Goal: Task Accomplishment & Management: Use online tool/utility

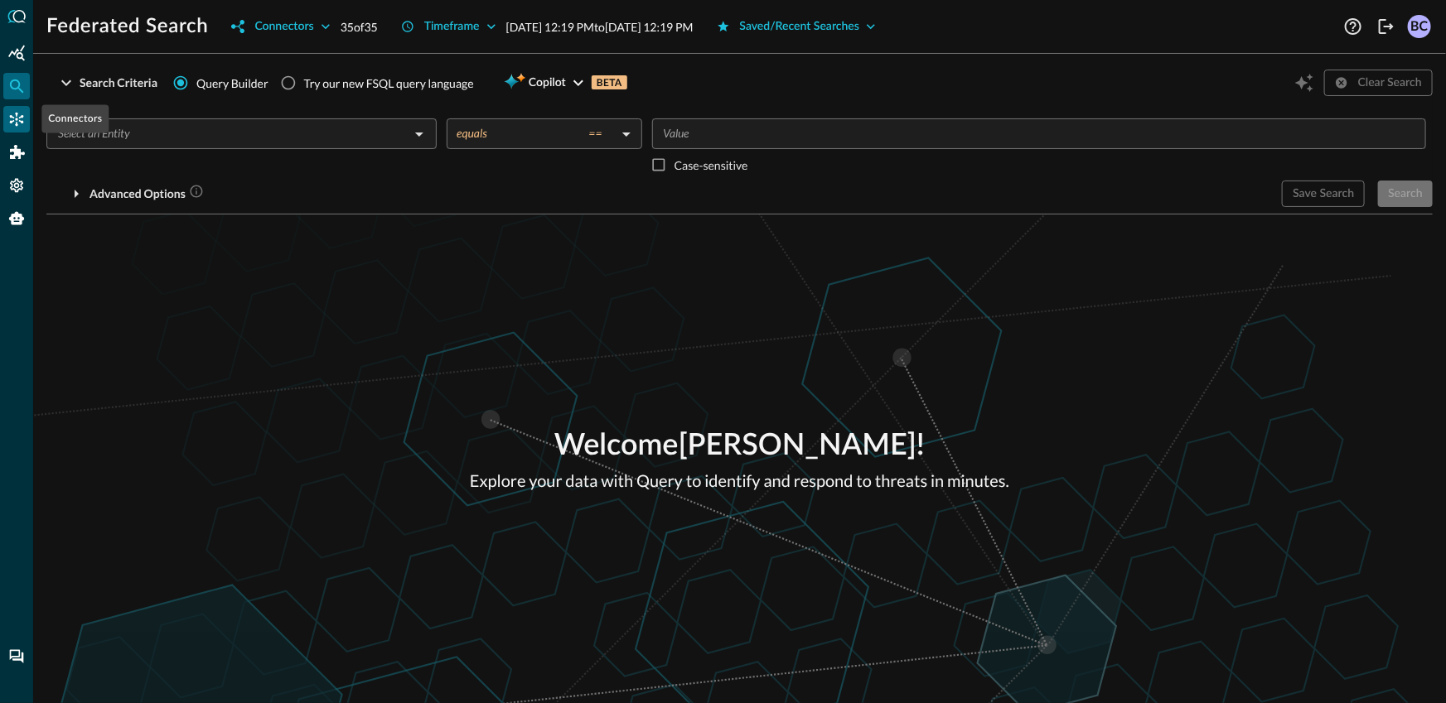
click at [17, 119] on icon "Connectors" at bounding box center [16, 119] width 17 height 17
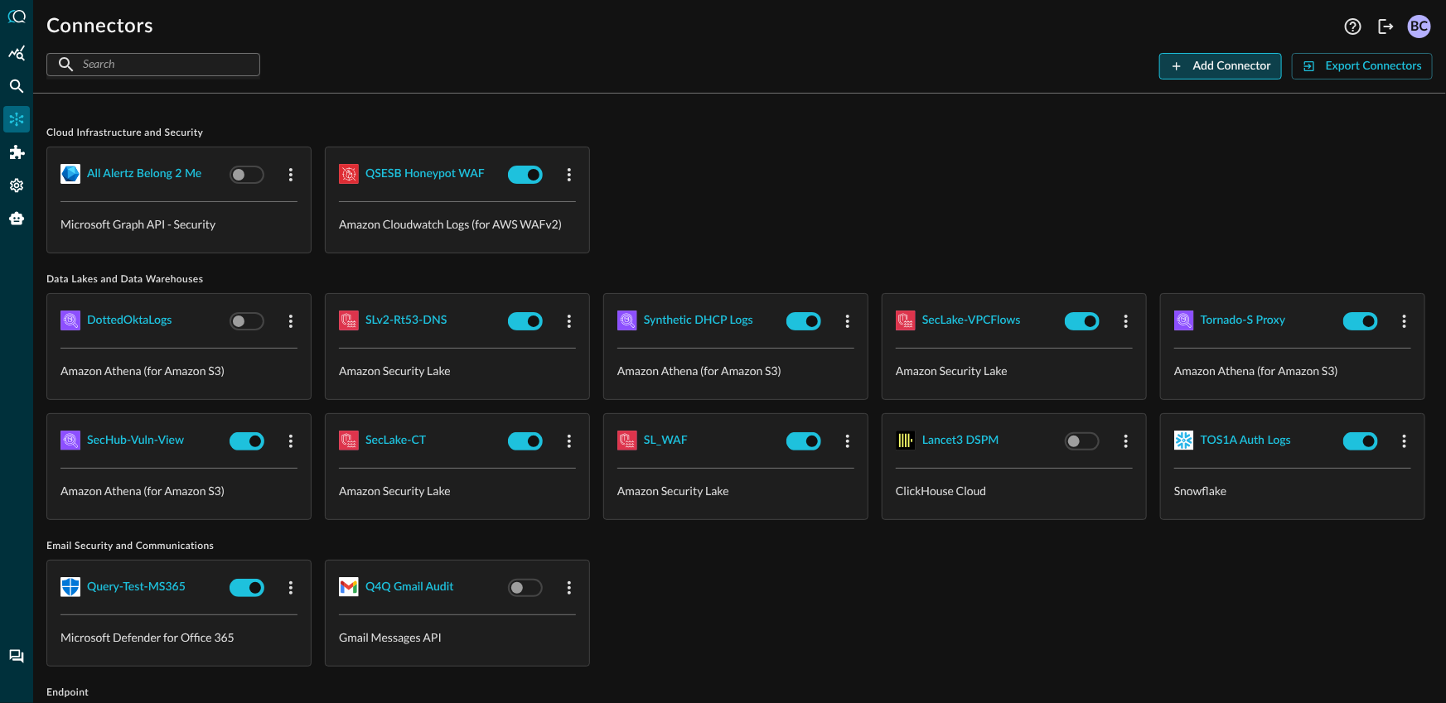
click at [1195, 71] on div "Add Connector" at bounding box center [1232, 66] width 78 height 21
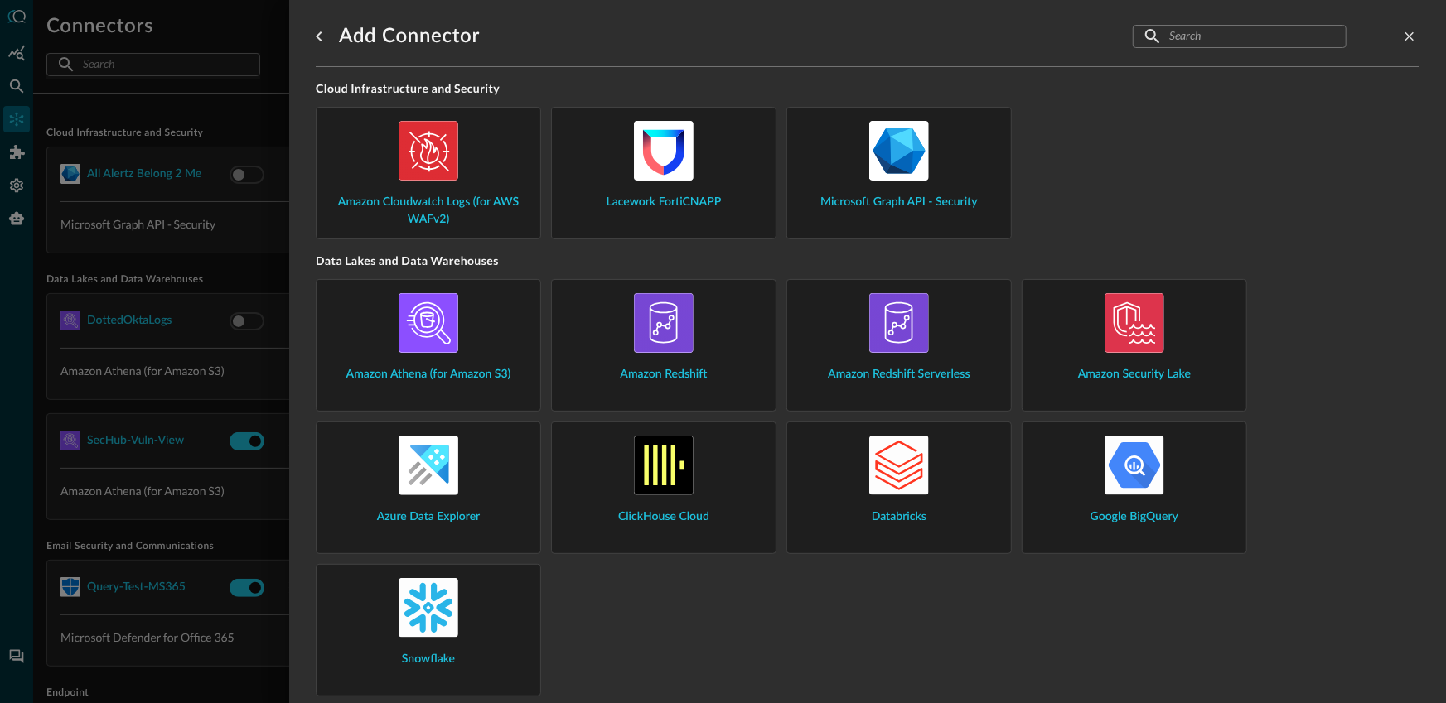
click at [467, 329] on div "Amazon Athena (for Amazon S3)" at bounding box center [428, 338] width 197 height 90
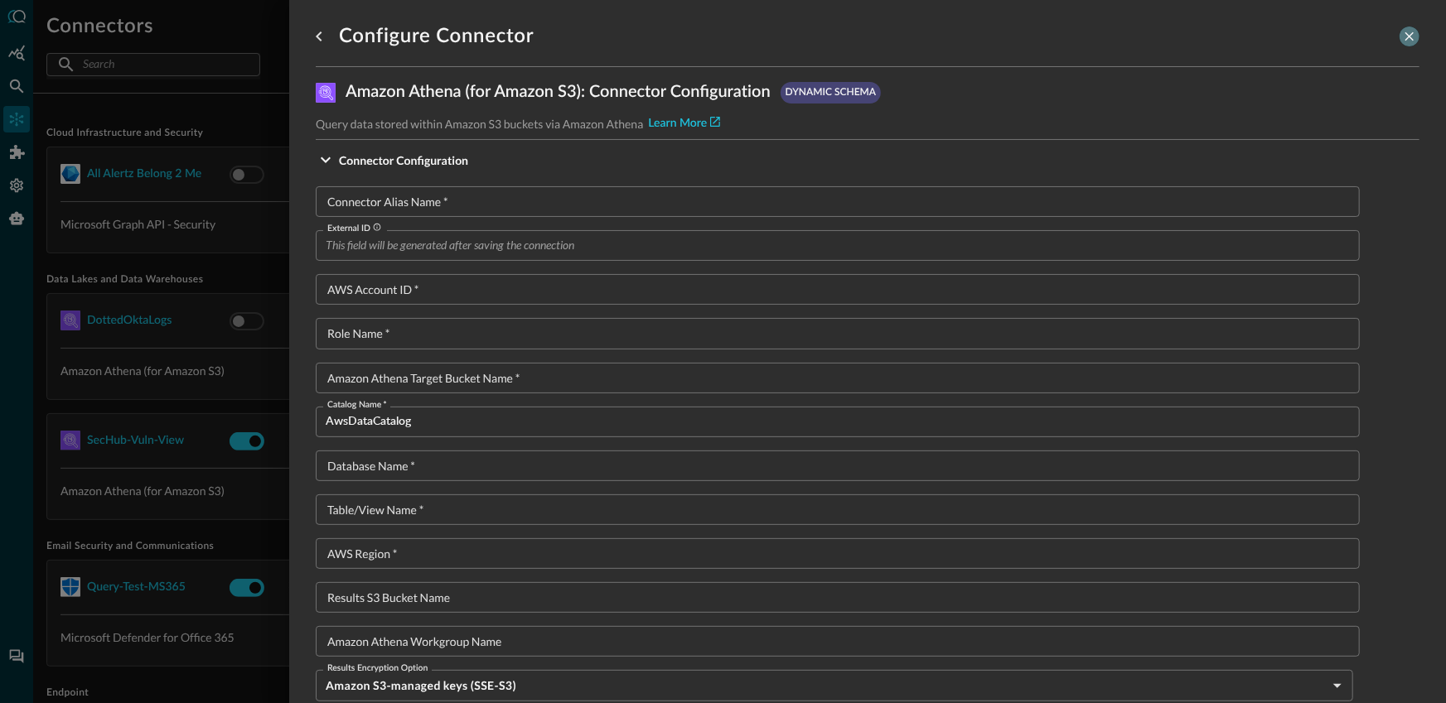
click at [1409, 33] on icon "close-drawer" at bounding box center [1409, 36] width 15 height 15
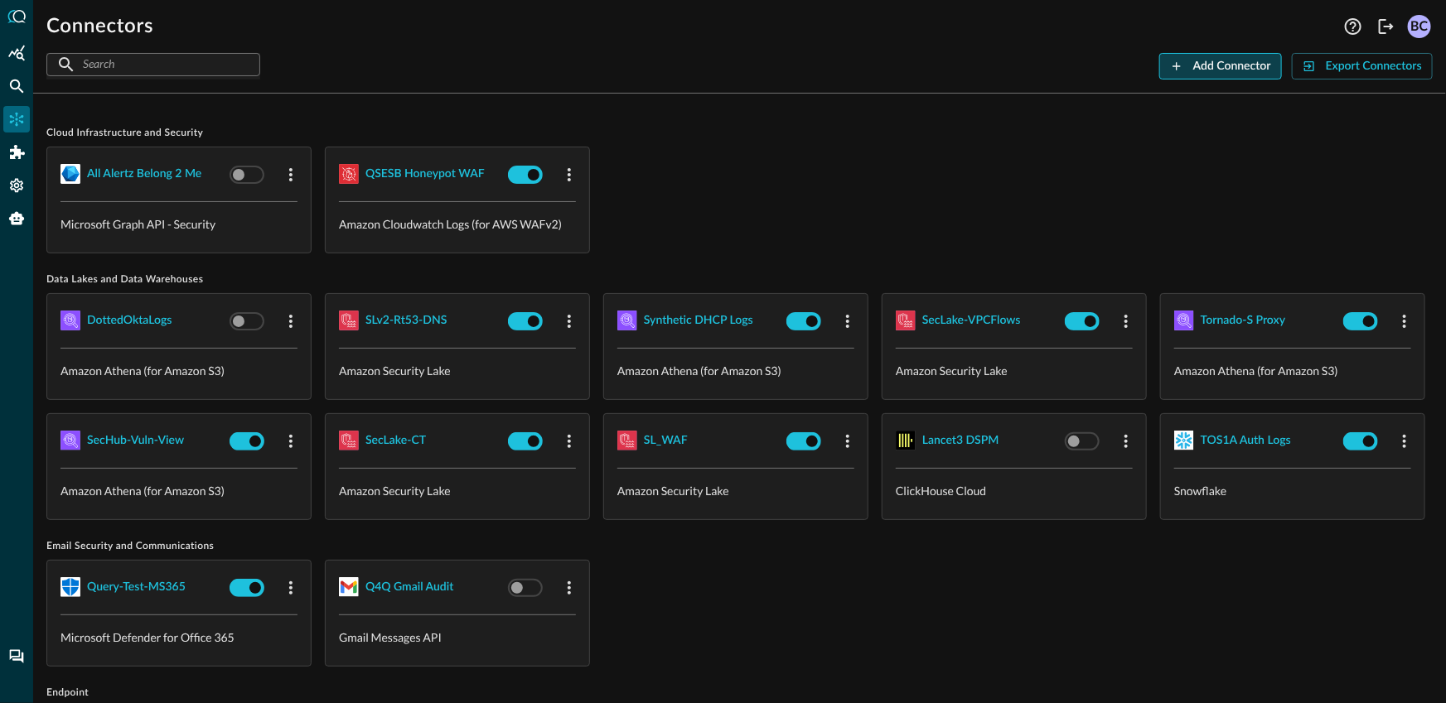
click at [1253, 69] on div "Add Connector" at bounding box center [1232, 66] width 78 height 21
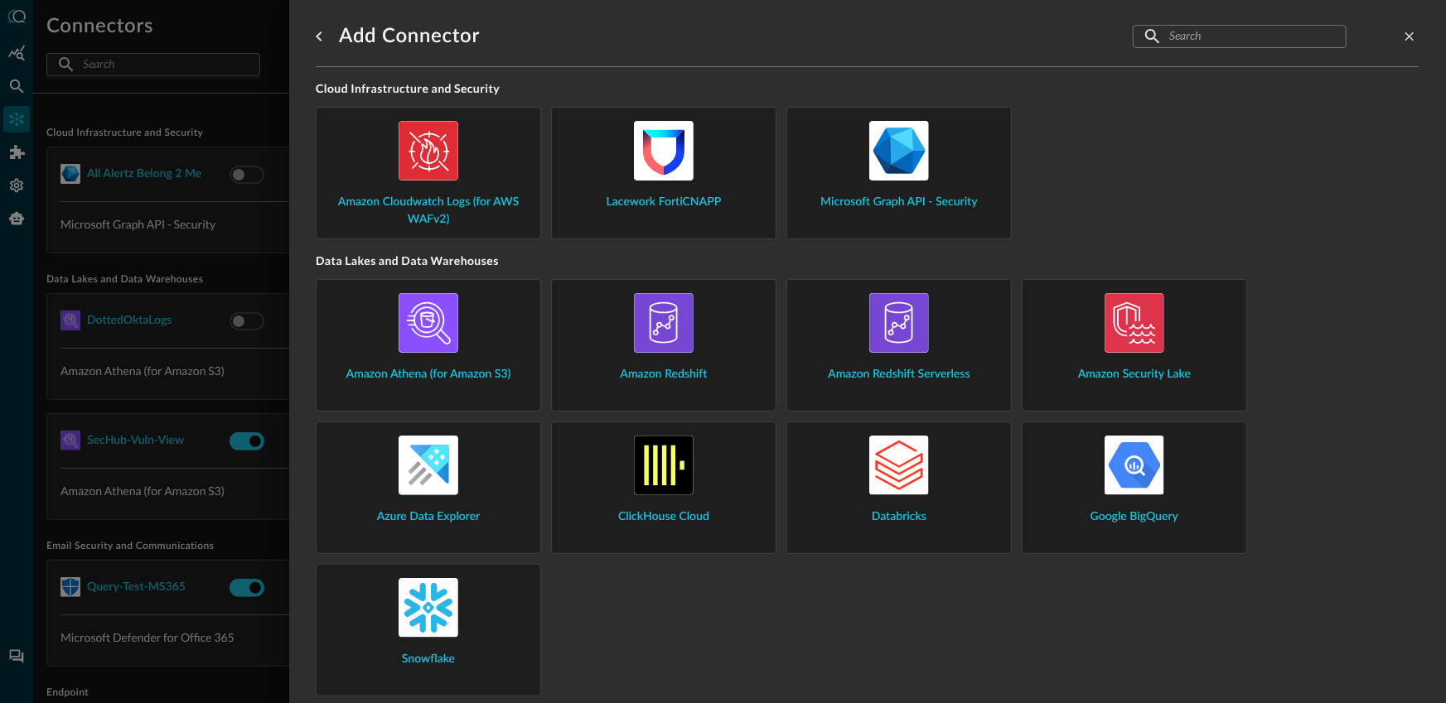
click at [491, 327] on div "Amazon Athena (for Amazon S3)" at bounding box center [428, 338] width 197 height 90
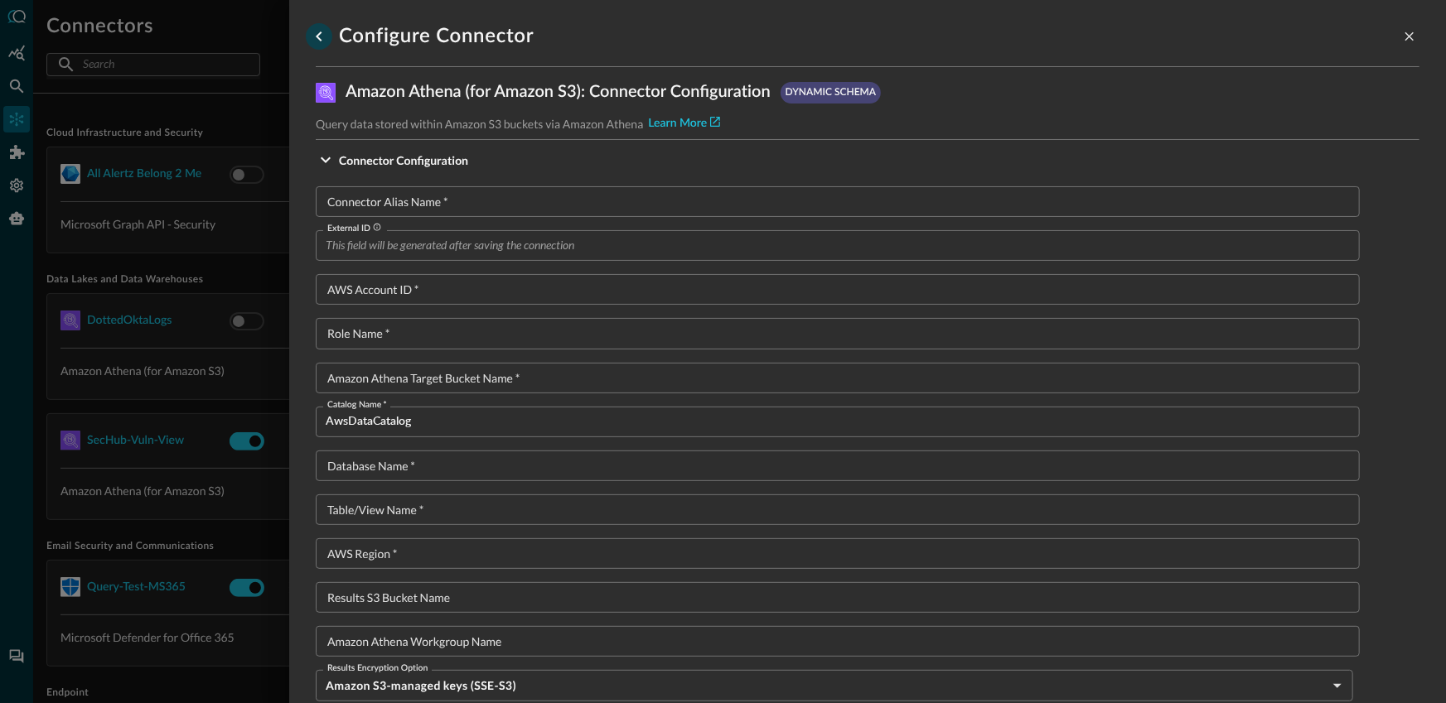
click at [319, 36] on icon "go back" at bounding box center [319, 37] width 20 height 20
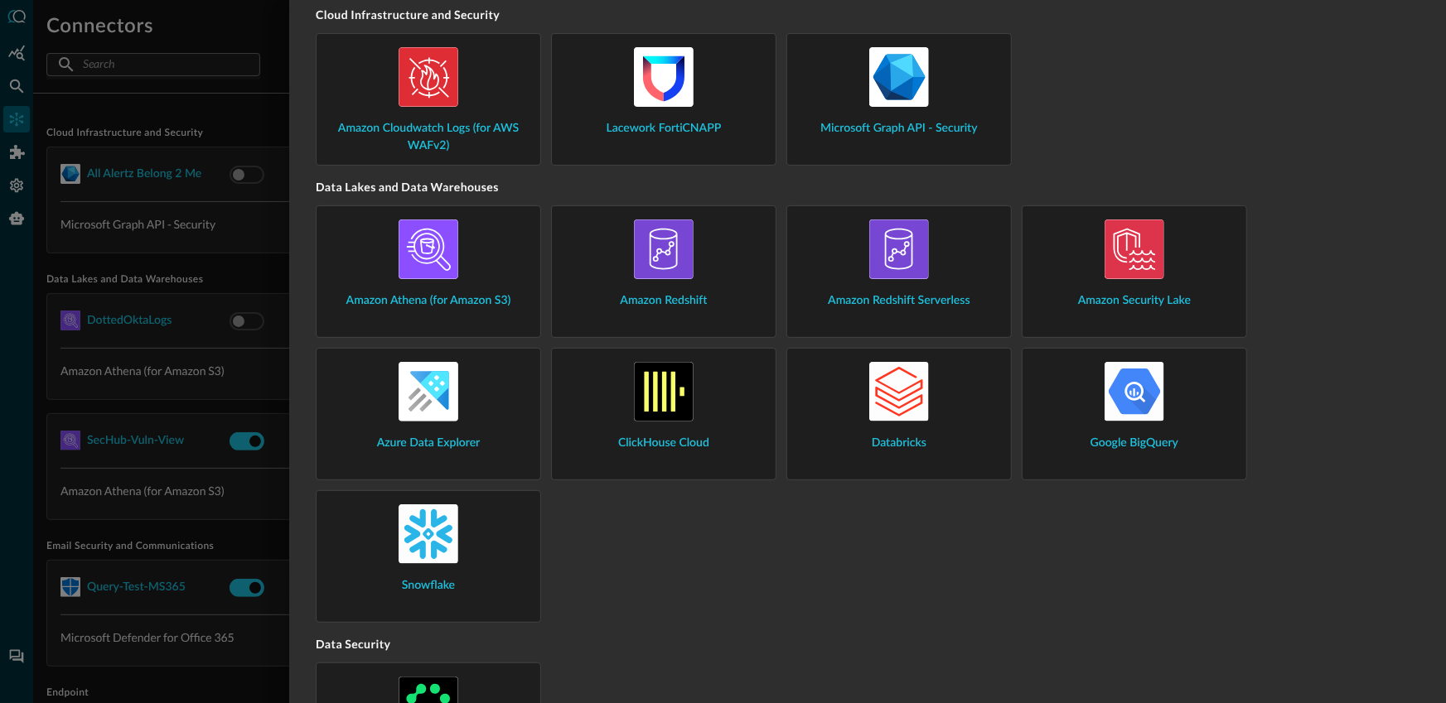
scroll to position [78, 0]
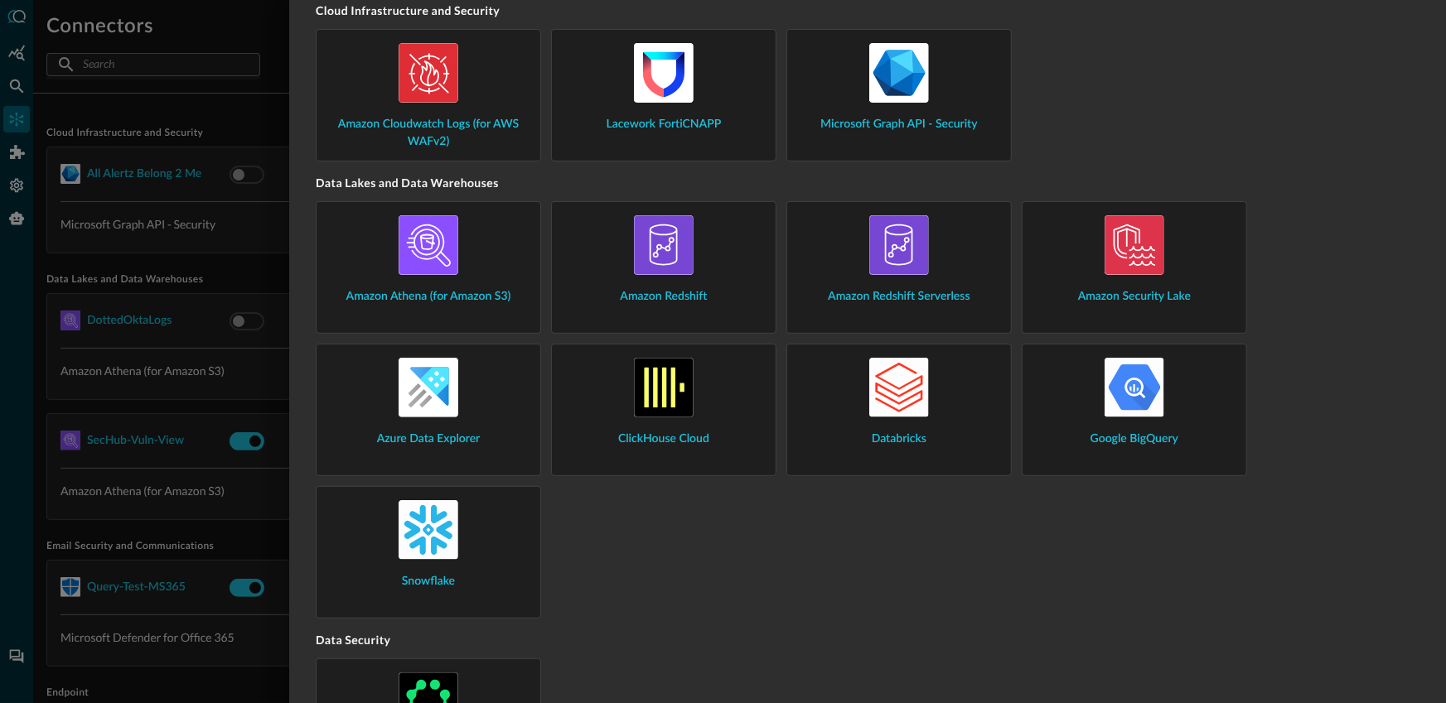
click at [693, 389] on img at bounding box center [664, 388] width 60 height 60
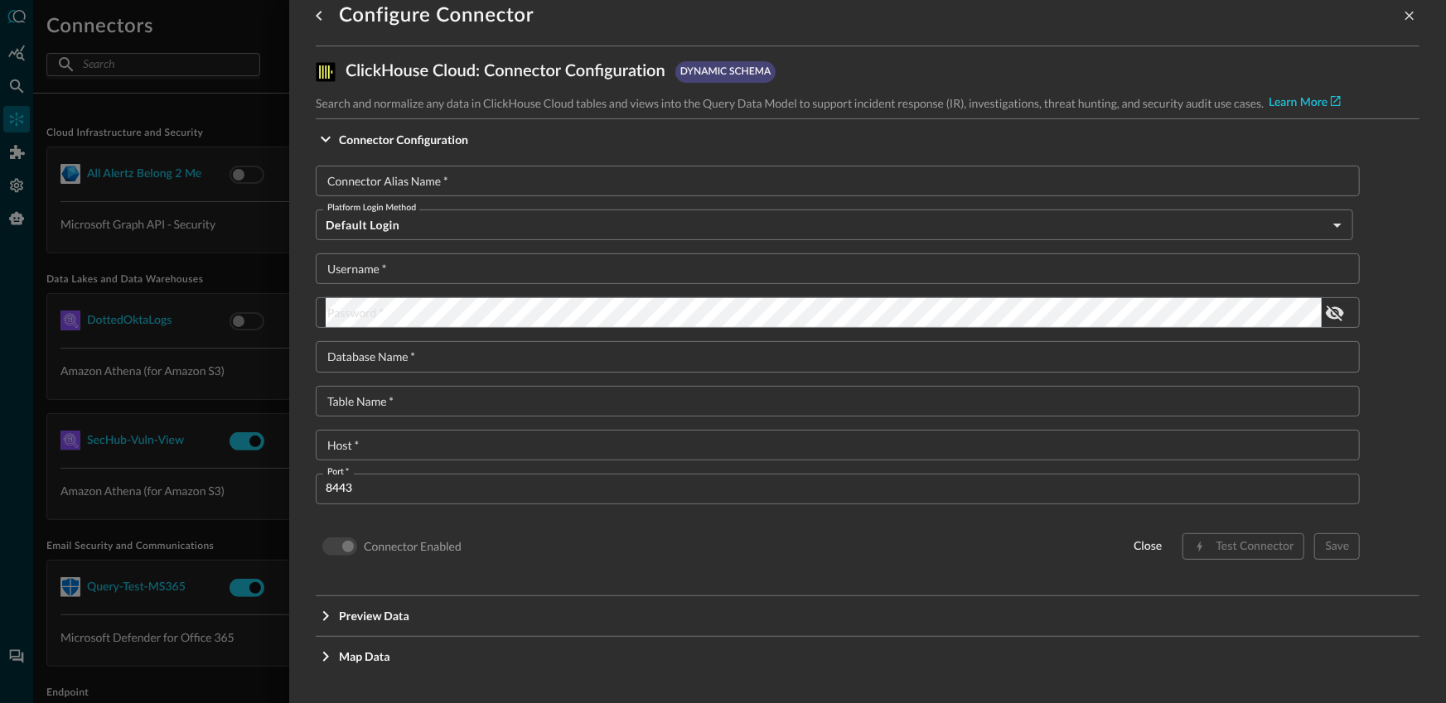
scroll to position [20, 0]
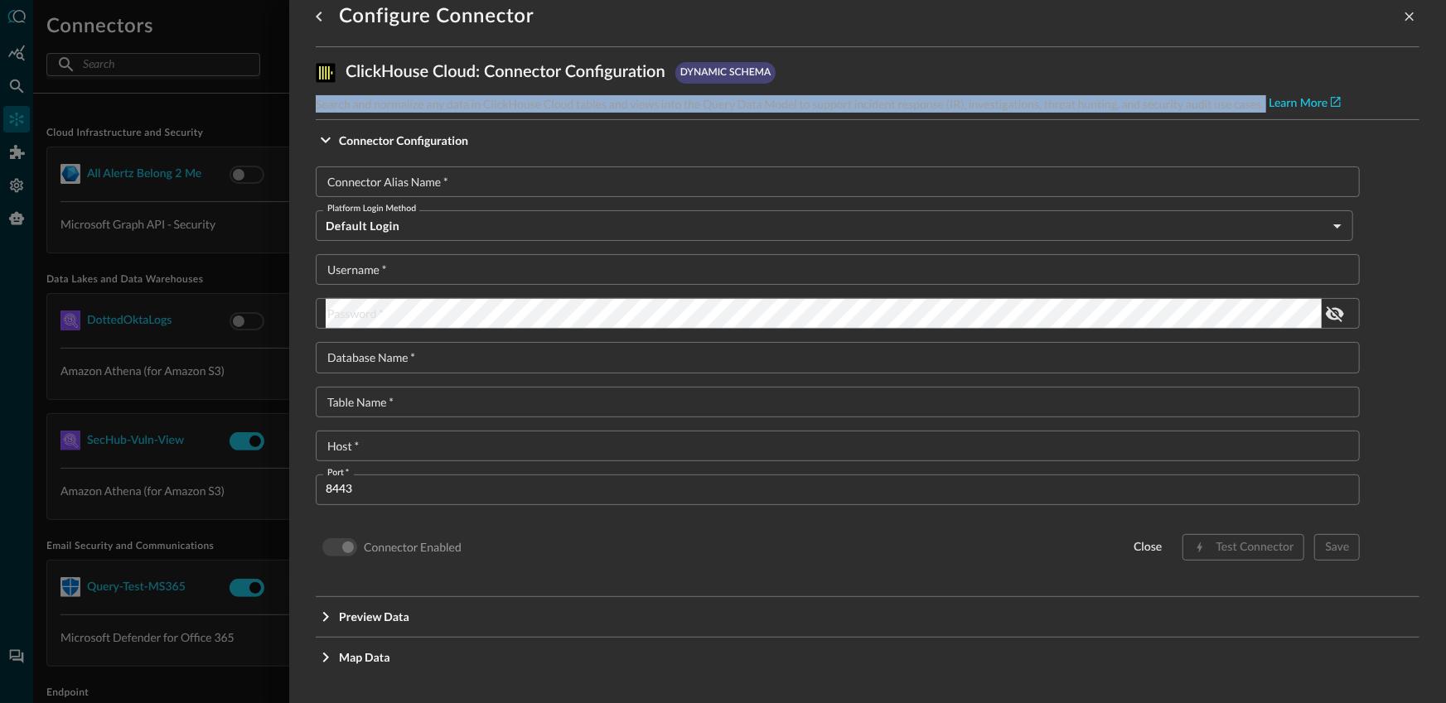
drag, startPoint x: 1259, startPoint y: 106, endPoint x: 311, endPoint y: 99, distance: 947.7
click at [312, 99] on div "Configure Connector ClickHouse Cloud : Connector Configuration dynamic schema S…" at bounding box center [867, 351] width 1156 height 703
copy p "Search and normalize any data in ClickHouse Cloud tables and views into the Que…"
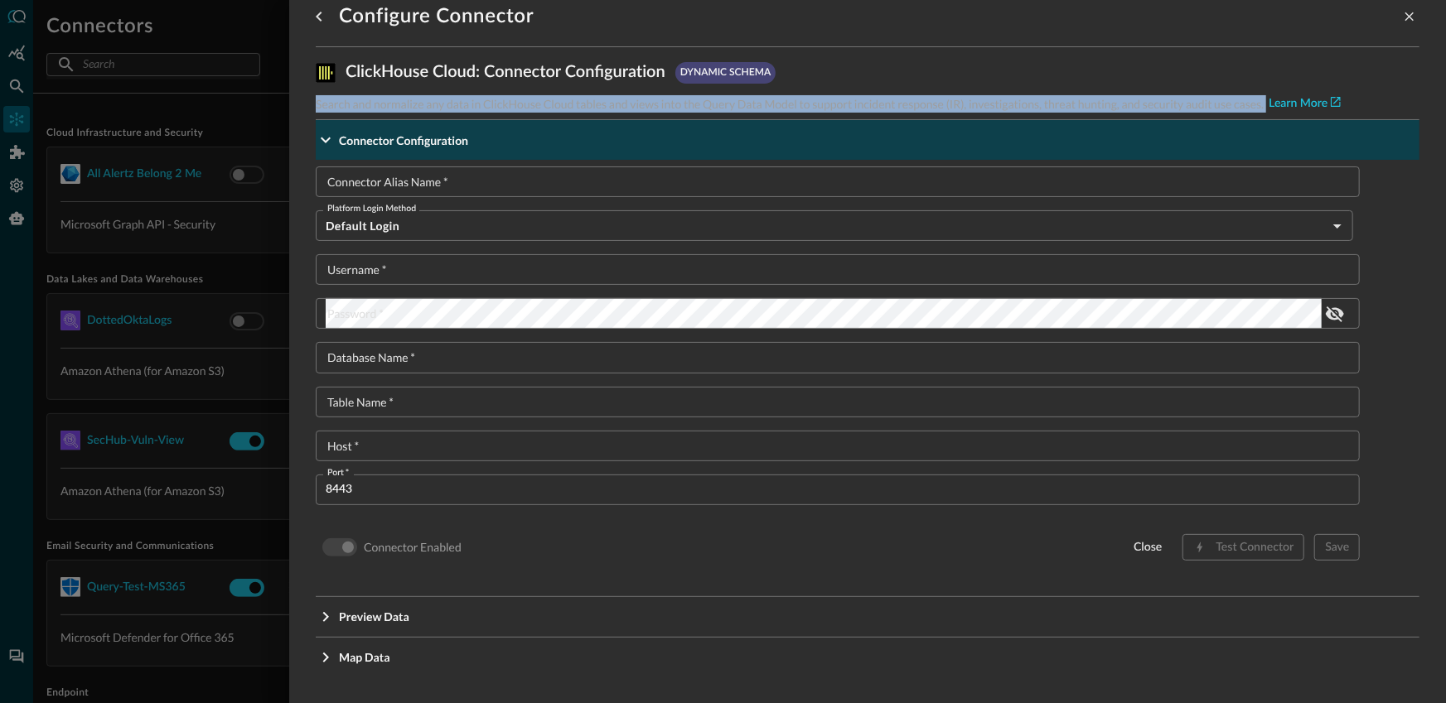
click at [1234, 144] on span "Connector Configuration" at bounding box center [872, 140] width 1067 height 17
click at [1234, 144] on button "Connector Configuration" at bounding box center [867, 140] width 1103 height 40
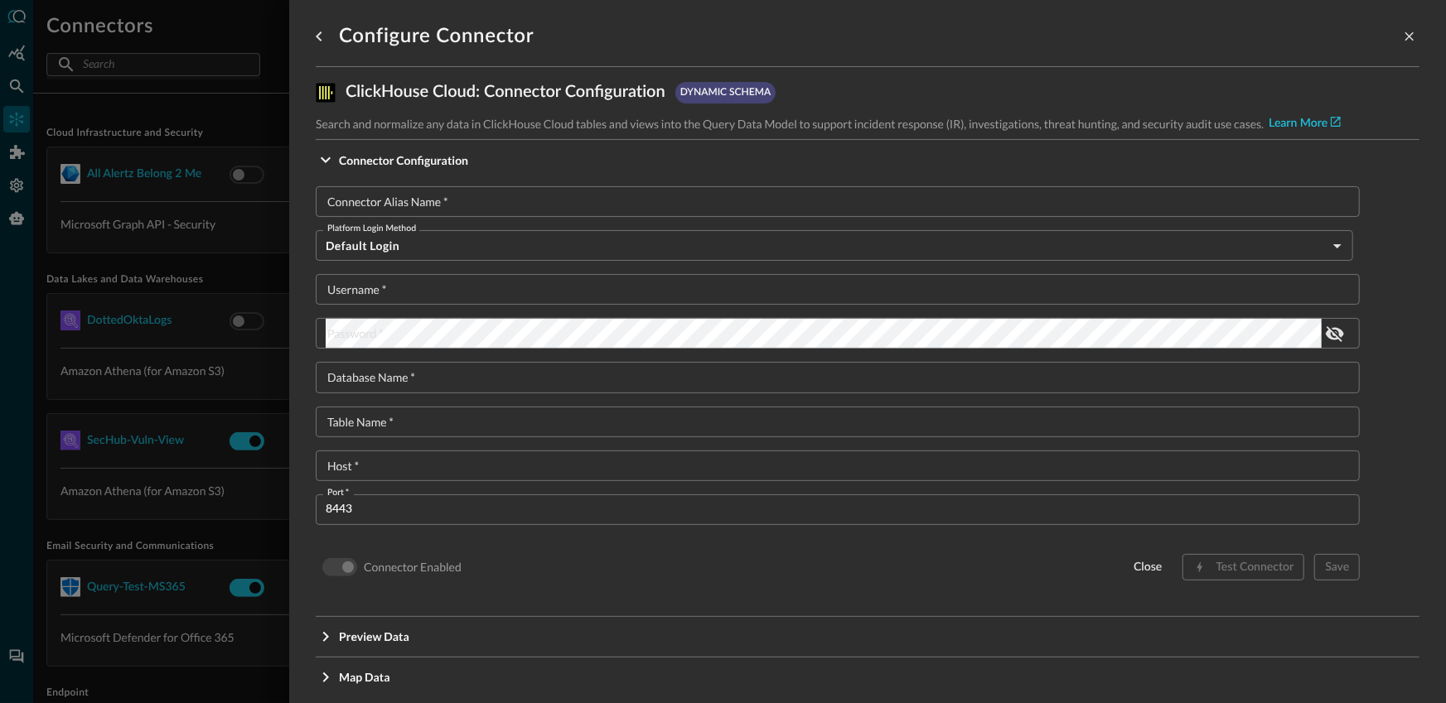
click at [962, 76] on div "ClickHouse Cloud : Connector Configuration dynamic schema Search and normalize …" at bounding box center [867, 395] width 1103 height 657
click at [1415, 32] on icon "close-drawer" at bounding box center [1409, 36] width 15 height 15
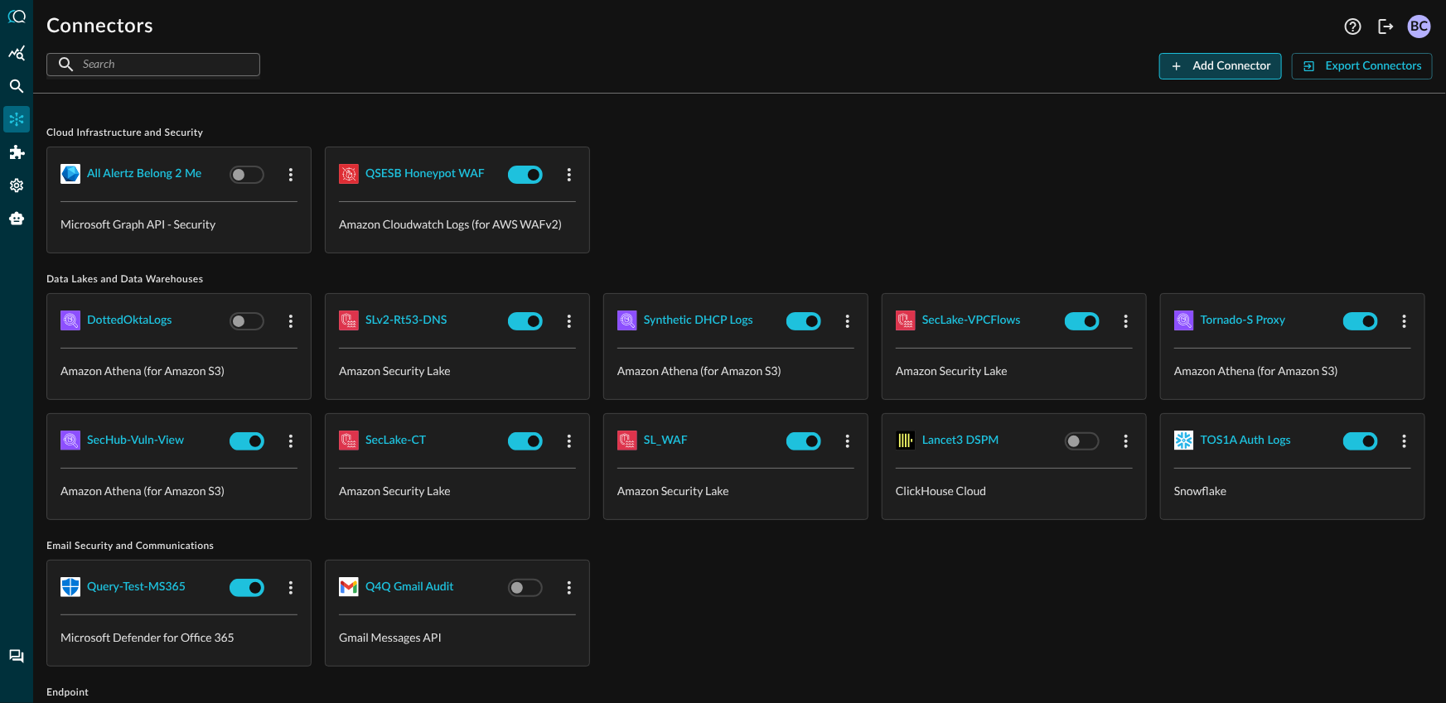
click at [1238, 68] on div "Add Connector" at bounding box center [1232, 66] width 78 height 21
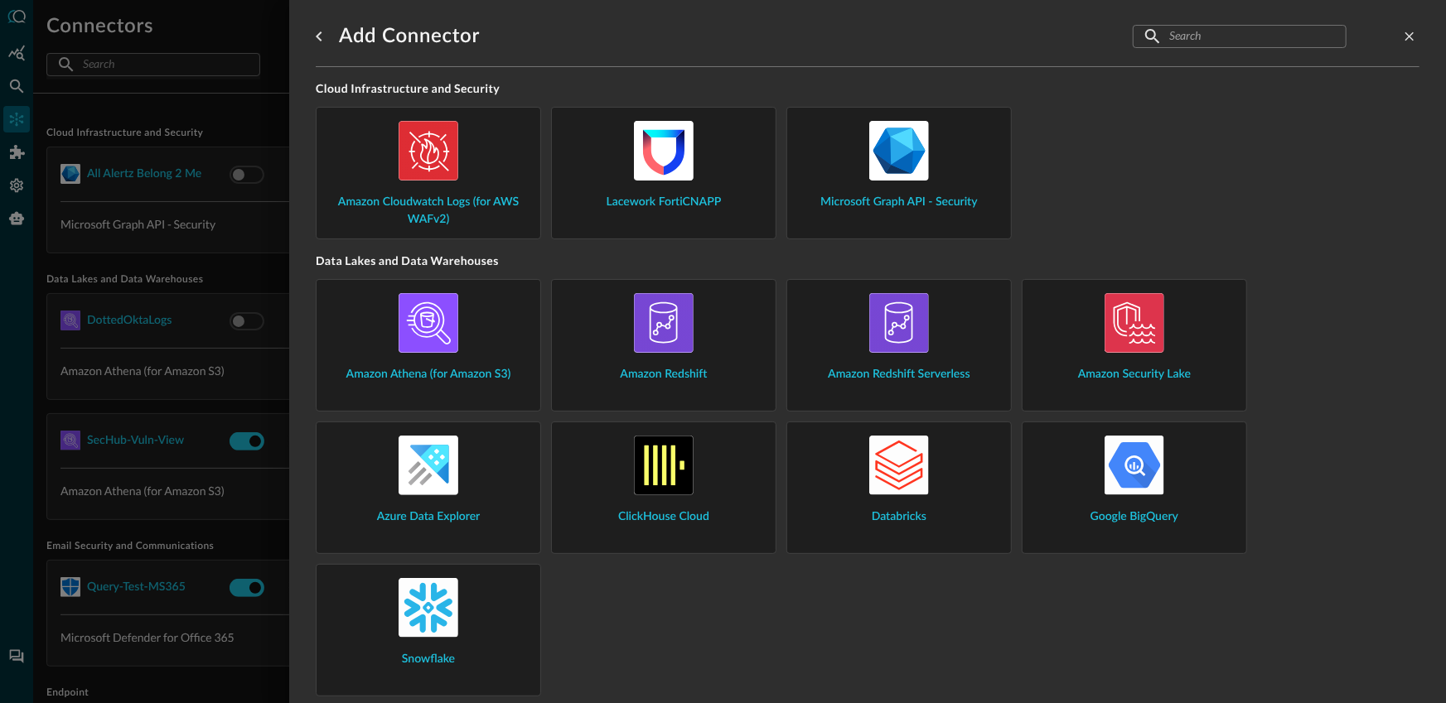
click at [900, 480] on img at bounding box center [899, 466] width 60 height 60
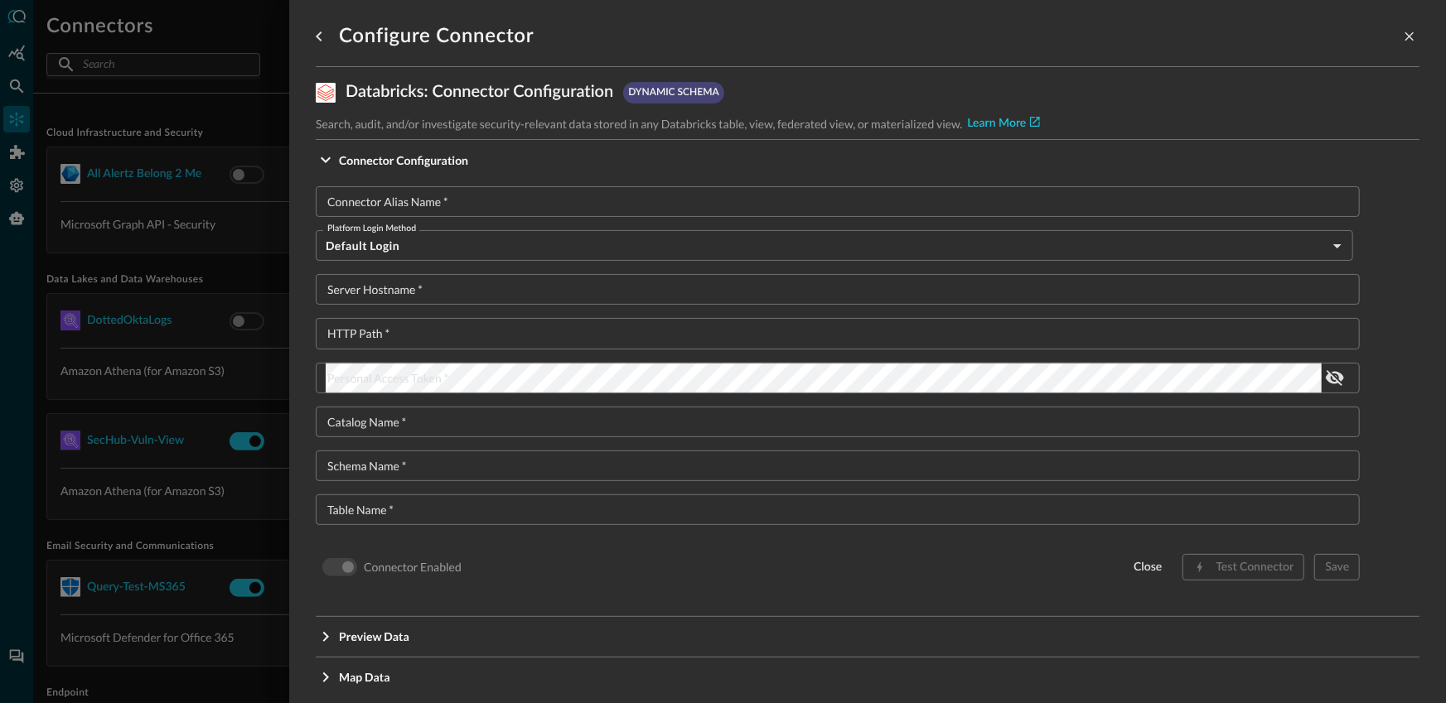
click at [1408, 35] on icon "close-drawer" at bounding box center [1409, 36] width 15 height 15
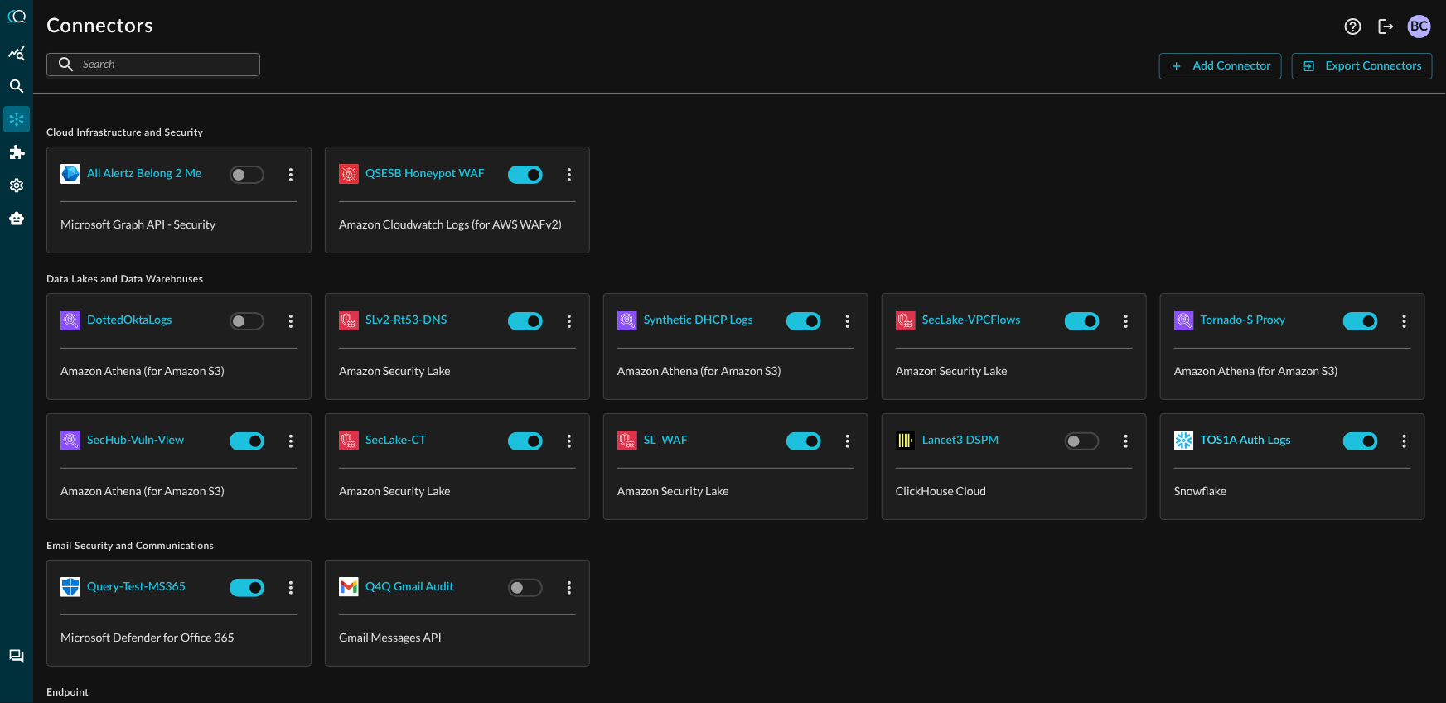
click at [1254, 437] on div "TOS1A Auth Logs" at bounding box center [1245, 441] width 90 height 21
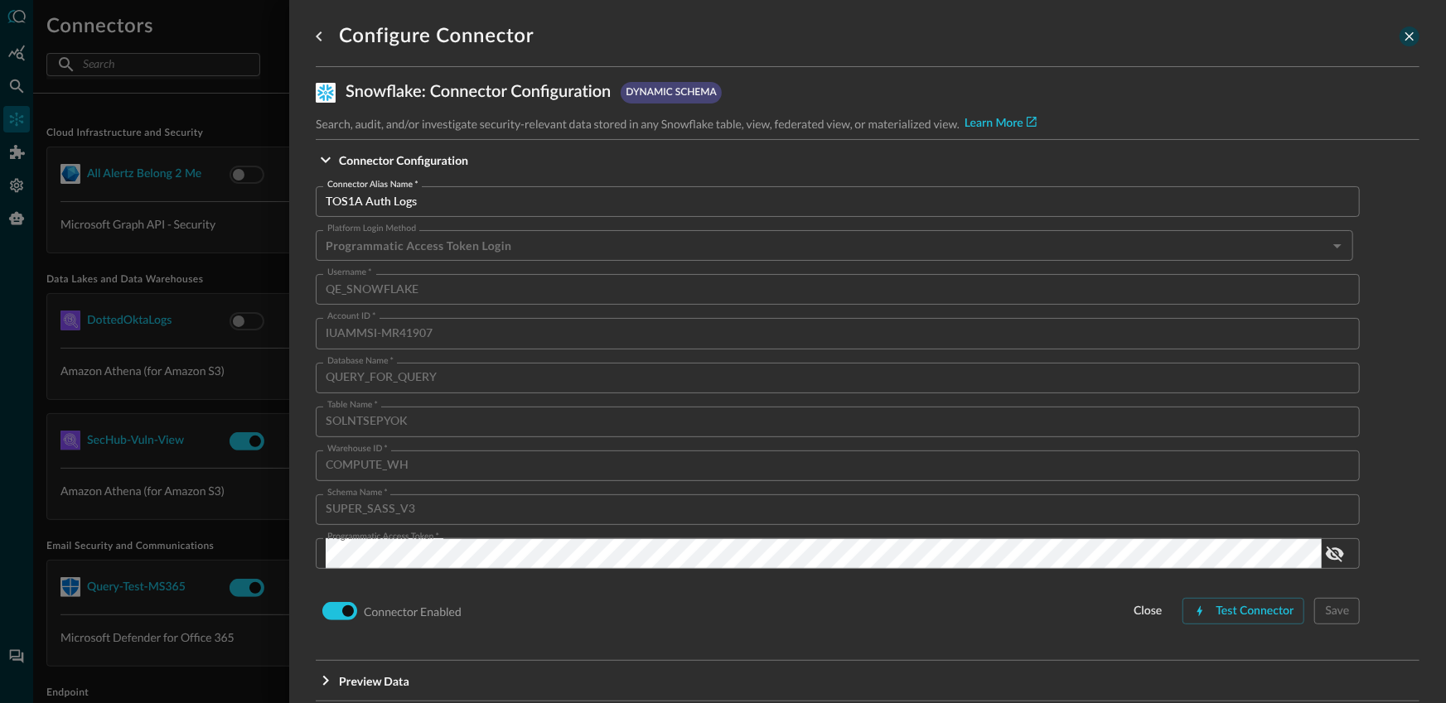
click at [1407, 31] on icon "close-drawer" at bounding box center [1409, 36] width 15 height 15
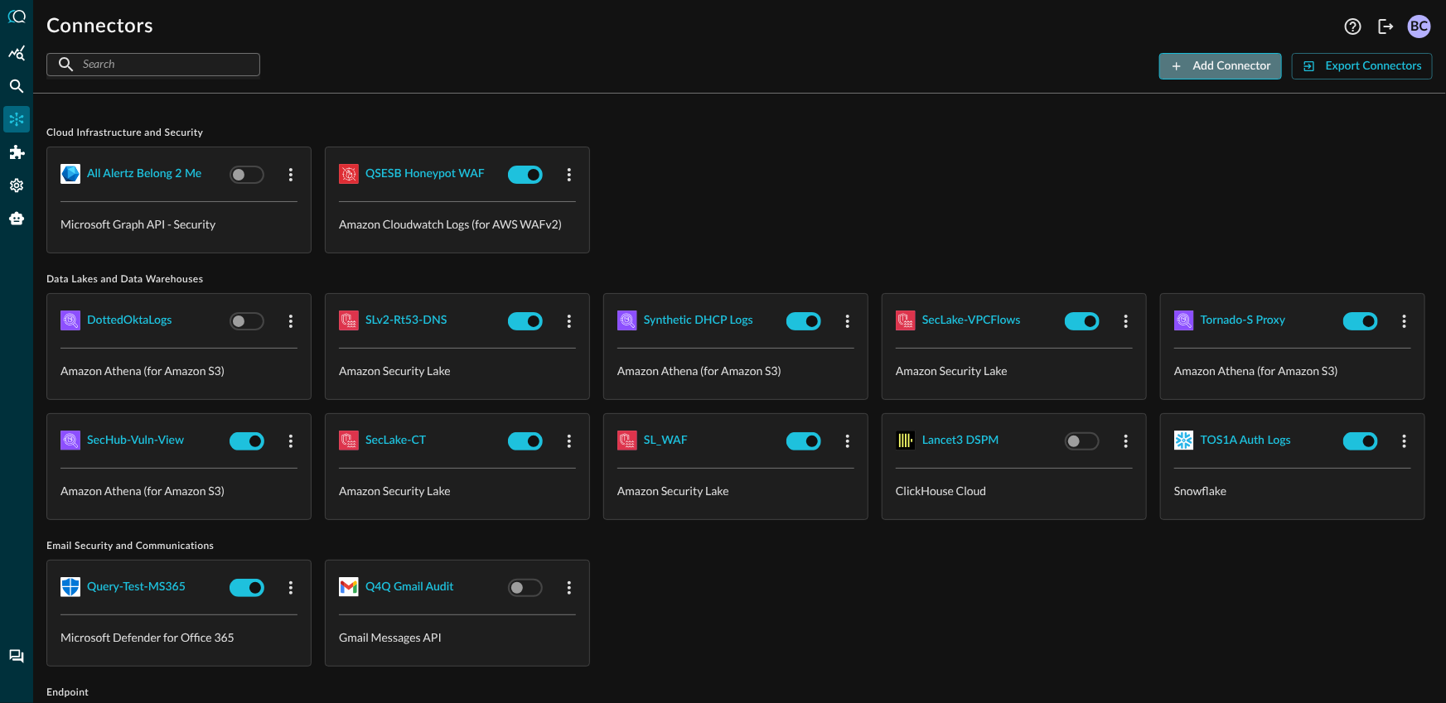
click at [1234, 63] on div "Add Connector" at bounding box center [1232, 66] width 78 height 21
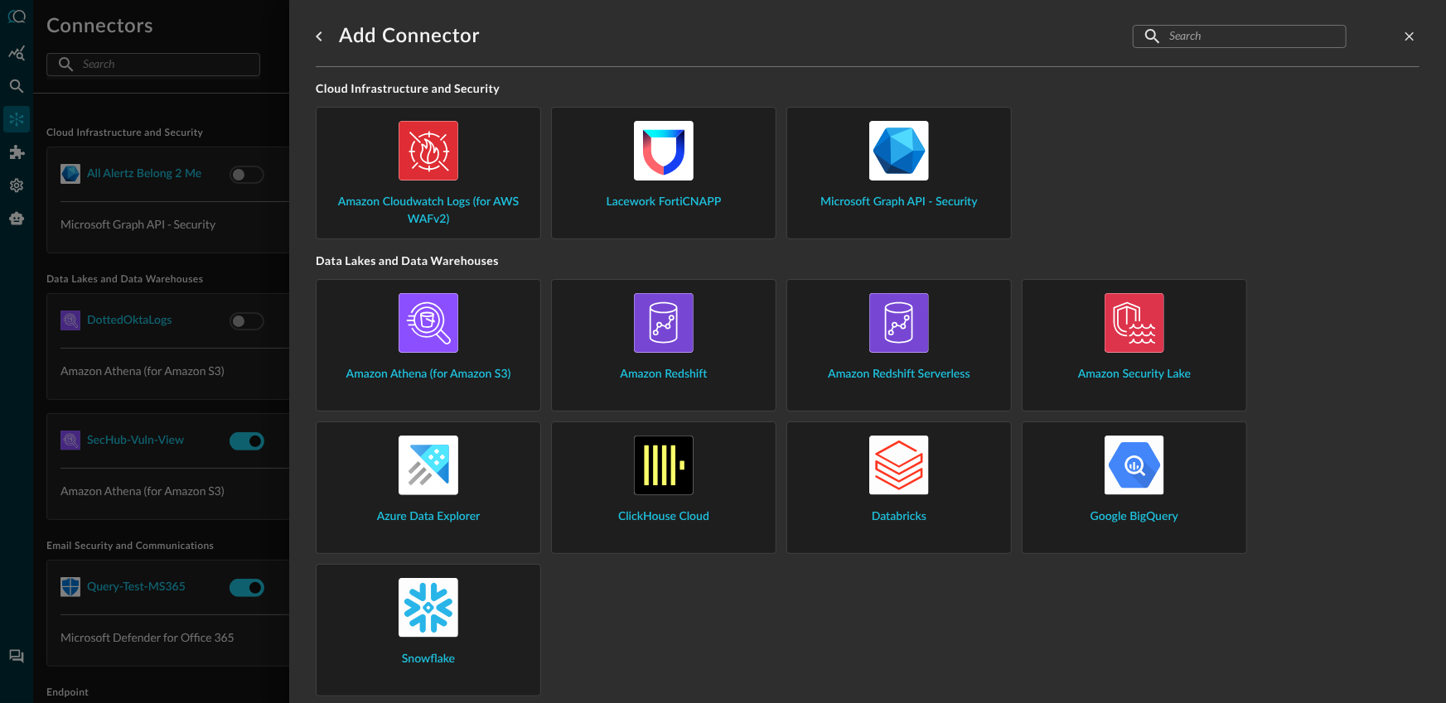
click at [697, 171] on div "Lacework FortiCNAPP" at bounding box center [663, 166] width 197 height 90
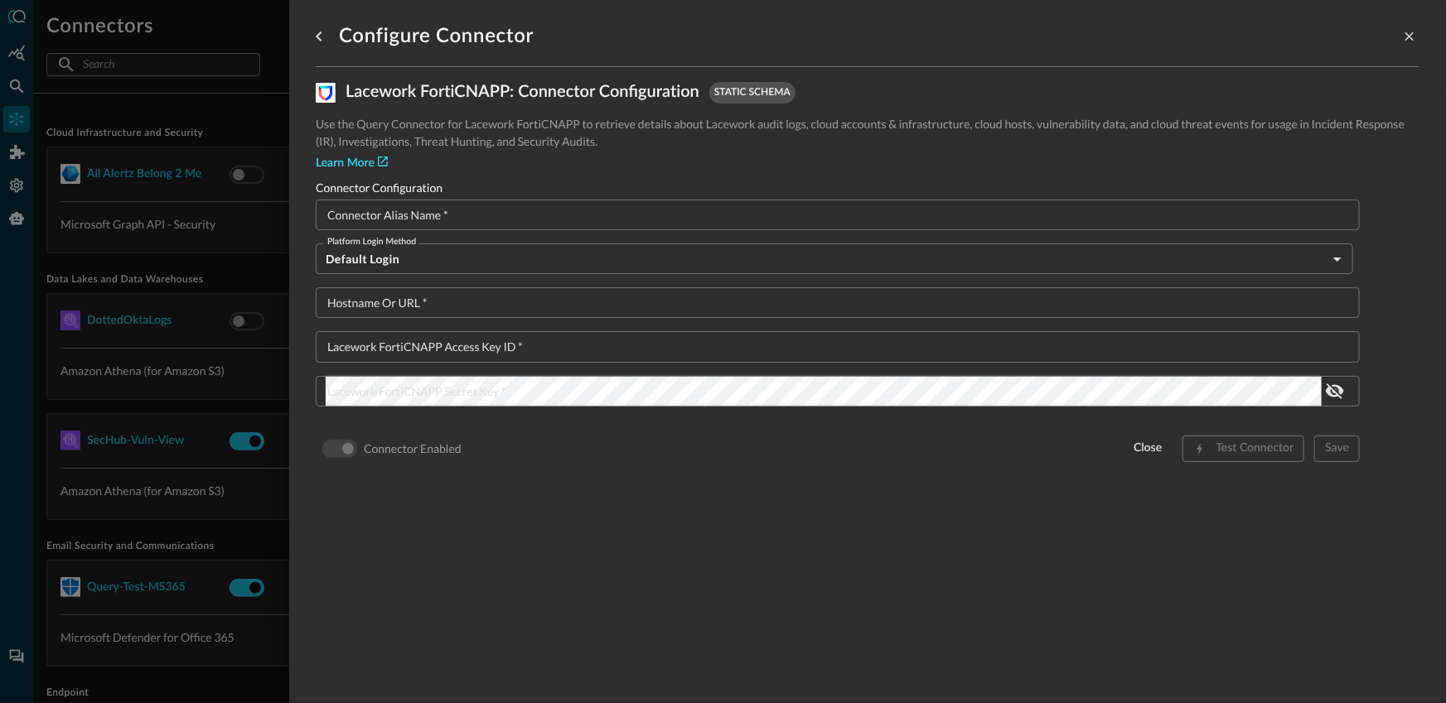
click at [345, 162] on link "Learn More" at bounding box center [352, 163] width 72 height 17
drag, startPoint x: 1405, startPoint y: 37, endPoint x: 1387, endPoint y: 40, distance: 18.4
click at [1402, 37] on icon "close-drawer" at bounding box center [1409, 36] width 15 height 15
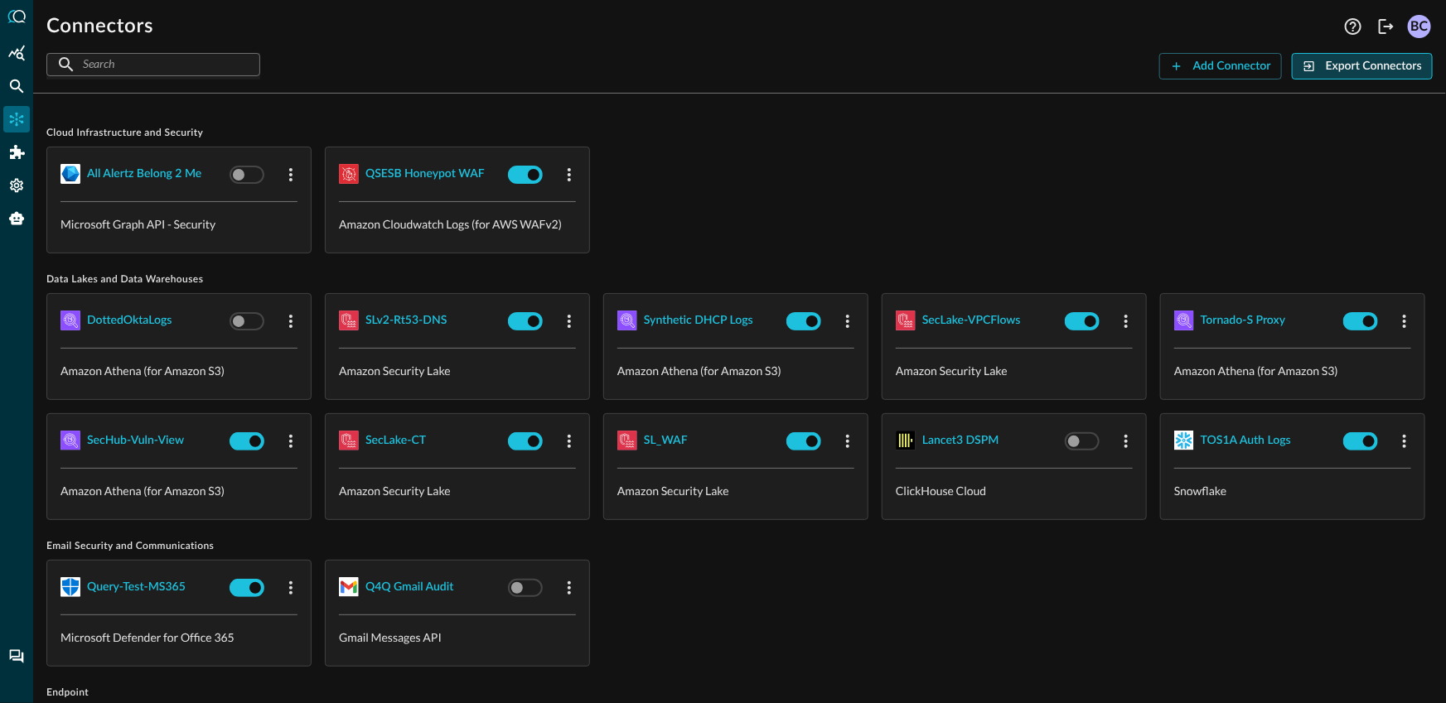
click at [1386, 69] on div "Export Connectors" at bounding box center [1373, 66] width 96 height 21
